Goal: Obtain resource: Download file/media

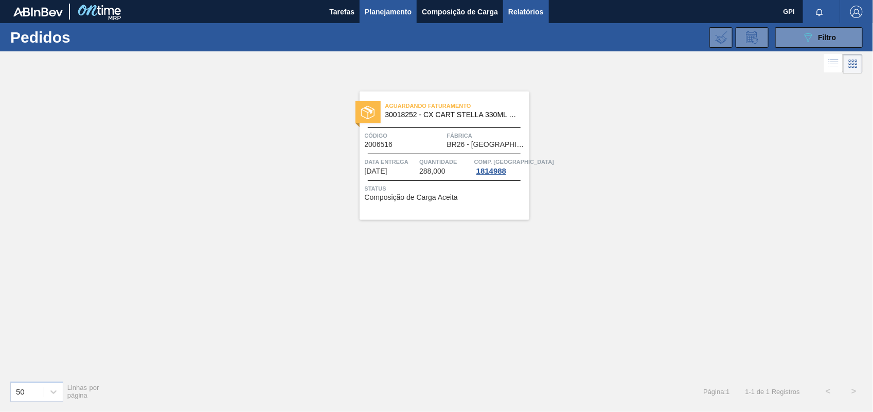
click at [511, 17] on span "Relatórios" at bounding box center [525, 12] width 35 height 12
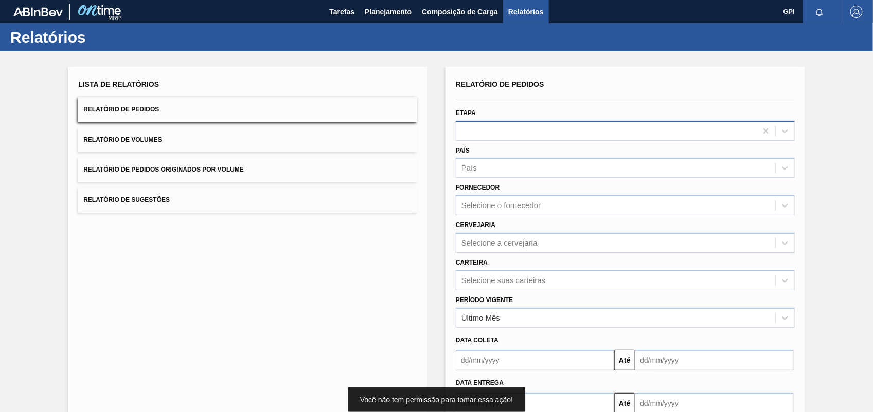
click at [793, 131] on div at bounding box center [625, 131] width 339 height 20
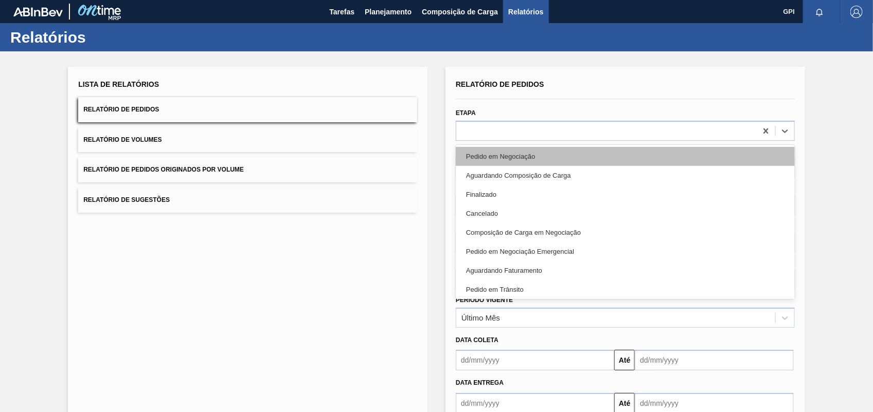
click at [631, 153] on div "Pedido em Negociação" at bounding box center [625, 156] width 339 height 19
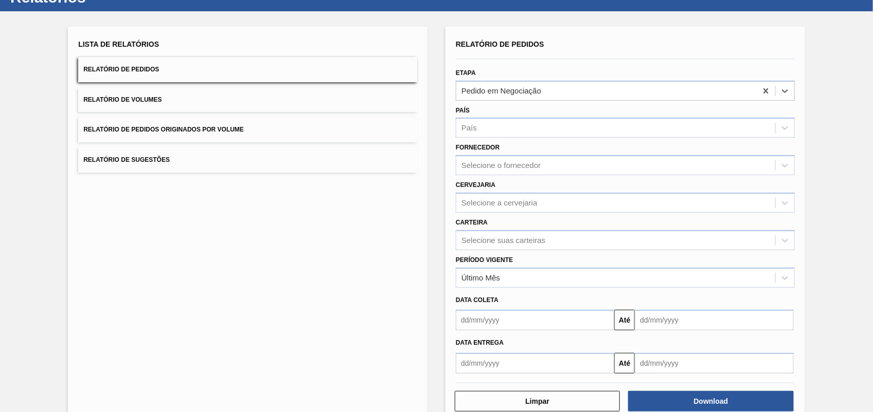
scroll to position [62, 0]
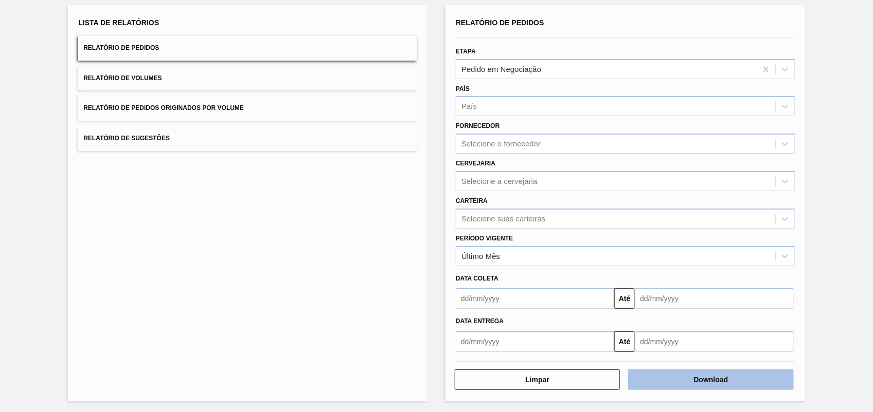
click at [667, 370] on button "Download" at bounding box center [710, 380] width 165 height 21
click at [831, 101] on div "Lista de Relatórios Relatório de Pedidos Relatório de Volumes Relatório de Pedi…" at bounding box center [436, 202] width 873 height 425
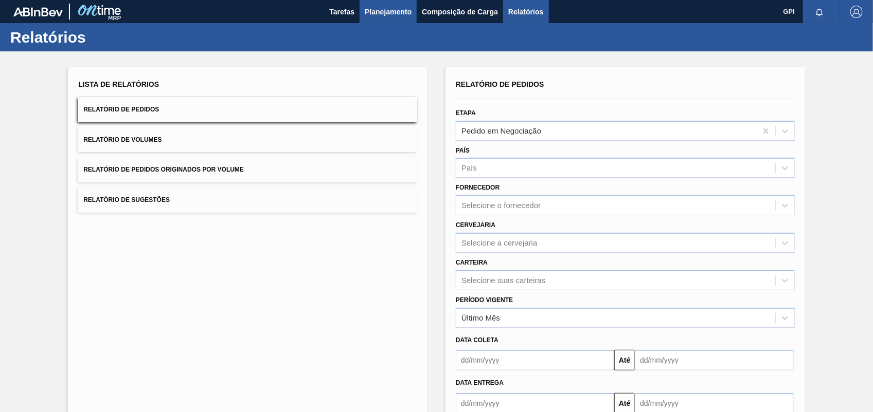
click at [401, 15] on span "Planejamento" at bounding box center [388, 12] width 47 height 12
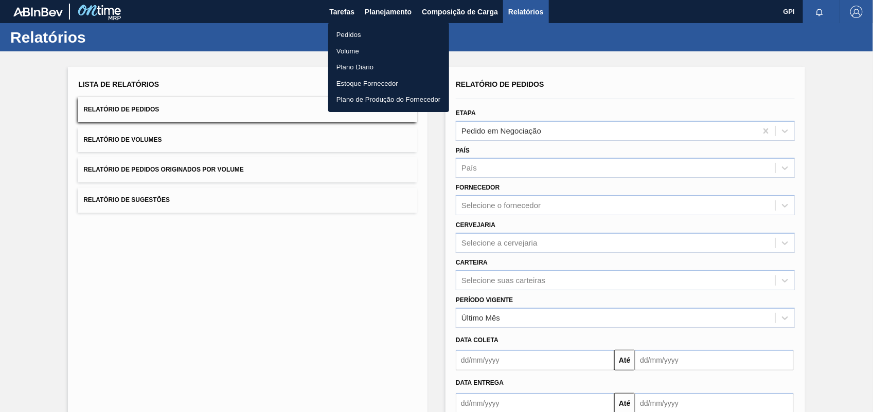
click at [390, 27] on li "Pedidos" at bounding box center [388, 35] width 121 height 16
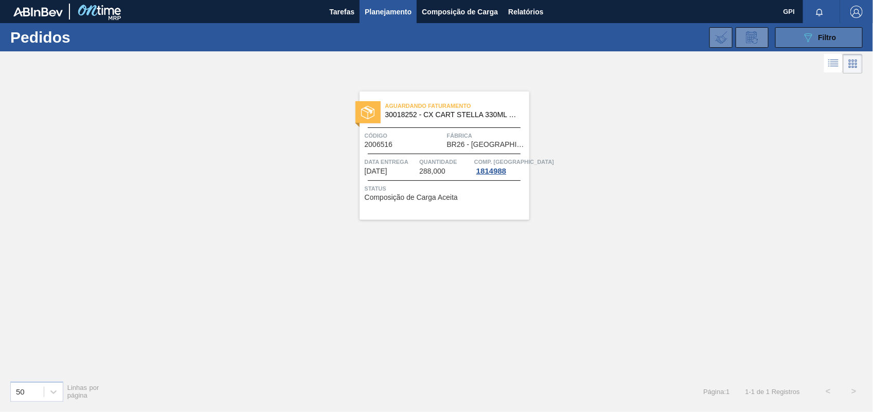
click at [803, 35] on icon "089F7B8B-B2A5-4AFE-B5C0-19BA573D28AC" at bounding box center [808, 37] width 12 height 12
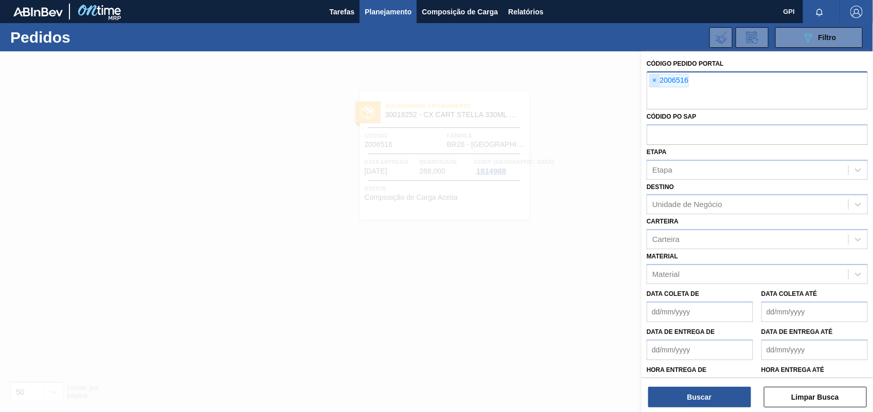
click at [652, 80] on span "×" at bounding box center [654, 81] width 10 height 12
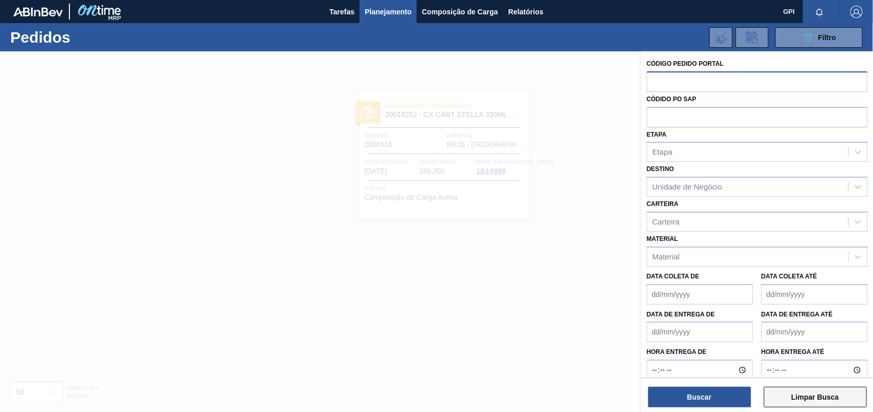
click at [824, 397] on button "Limpar Busca" at bounding box center [815, 397] width 103 height 21
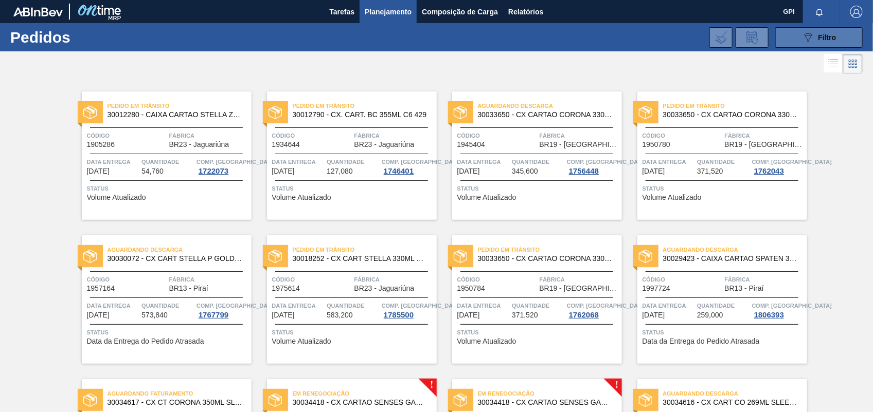
click at [818, 37] on span "Filtro" at bounding box center [827, 37] width 18 height 8
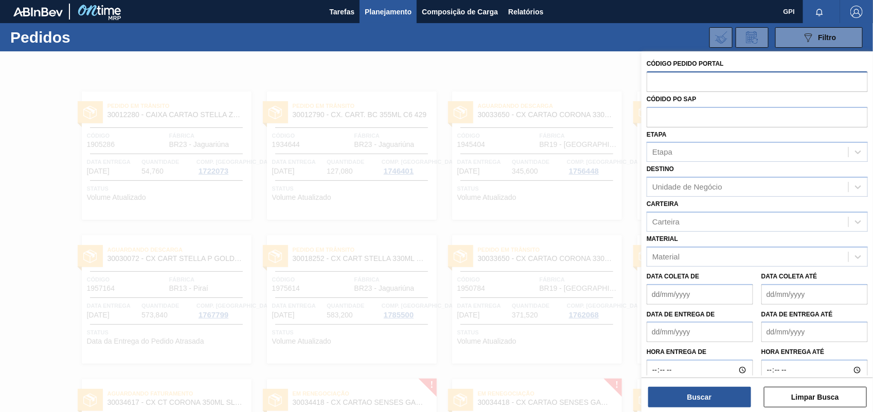
drag, startPoint x: 540, startPoint y: 227, endPoint x: 625, endPoint y: 126, distance: 132.5
click at [540, 225] on div at bounding box center [436, 257] width 873 height 412
